Goal: Information Seeking & Learning: Learn about a topic

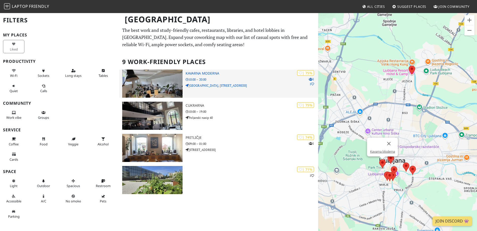
click at [150, 86] on img at bounding box center [152, 84] width 60 height 28
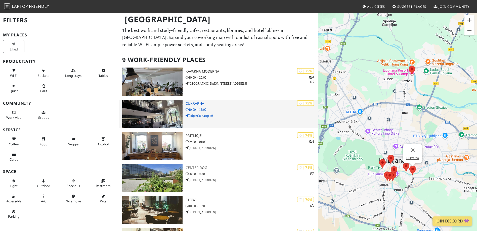
click at [174, 113] on img at bounding box center [152, 114] width 60 height 28
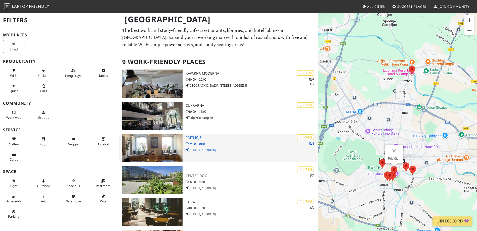
click at [166, 145] on img at bounding box center [152, 148] width 60 height 28
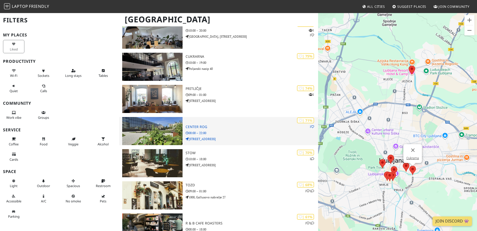
scroll to position [50, 0]
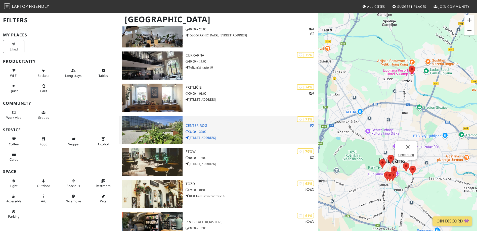
click at [162, 131] on img at bounding box center [152, 130] width 60 height 28
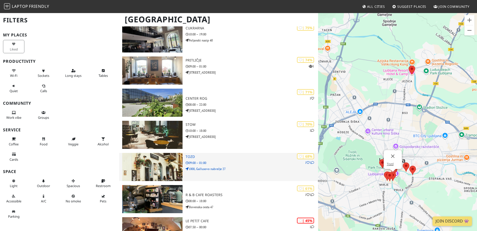
scroll to position [119, 0]
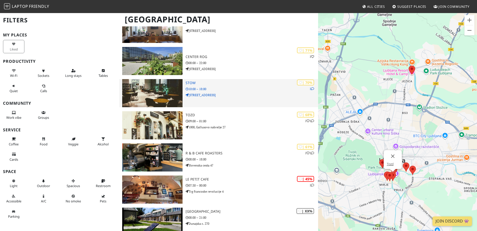
click at [166, 107] on img at bounding box center [152, 93] width 60 height 28
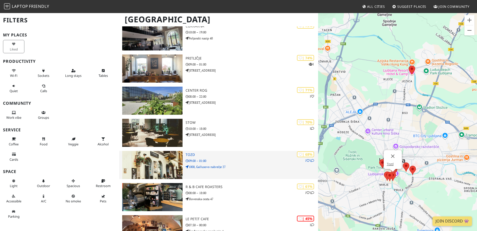
click at [164, 163] on img at bounding box center [152, 165] width 60 height 28
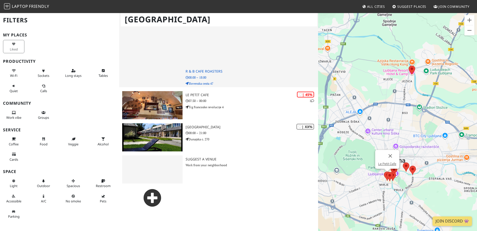
scroll to position [426, 0]
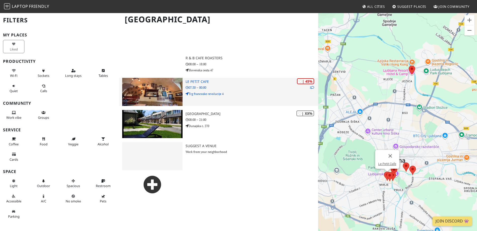
click at [163, 88] on img at bounding box center [152, 92] width 60 height 28
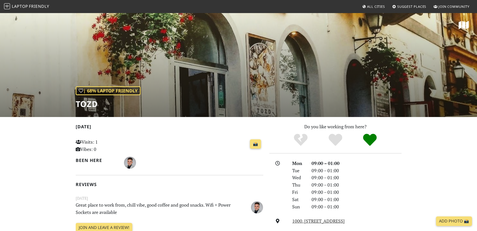
click at [216, 75] on div "| 68% Laptop Friendly Tozd" at bounding box center [238, 65] width 477 height 105
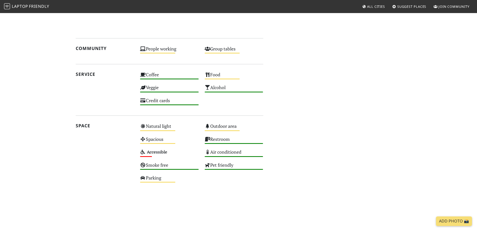
scroll to position [427, 0]
